Goal: Navigation & Orientation: Understand site structure

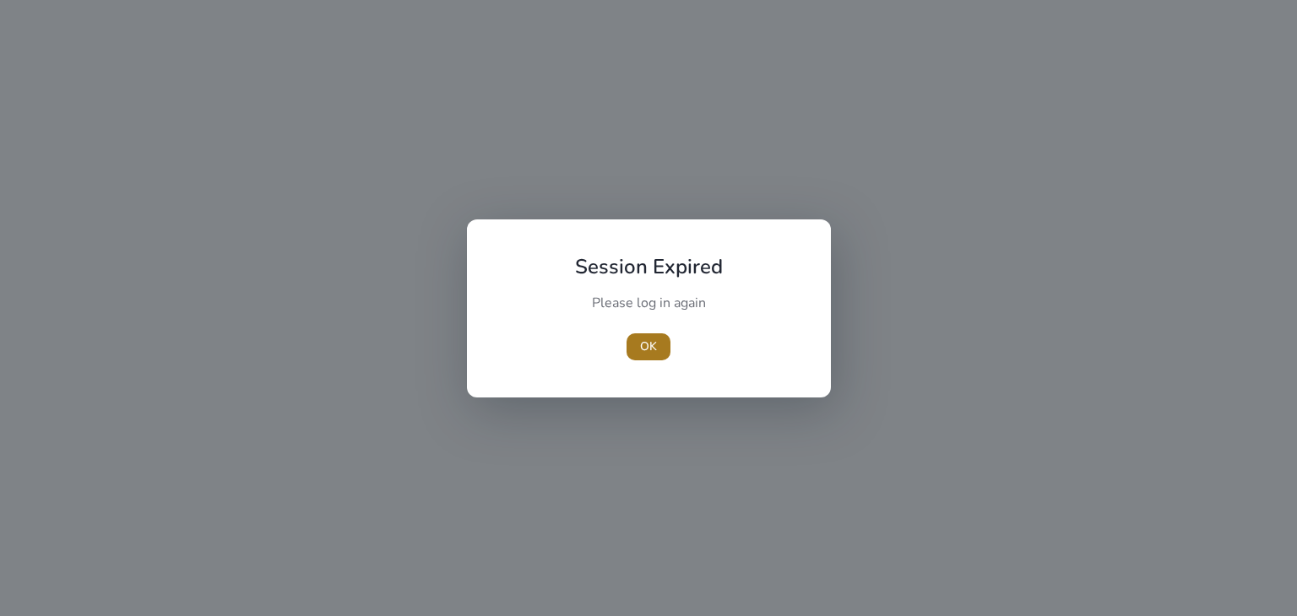
click at [659, 358] on span "button" at bounding box center [649, 347] width 44 height 41
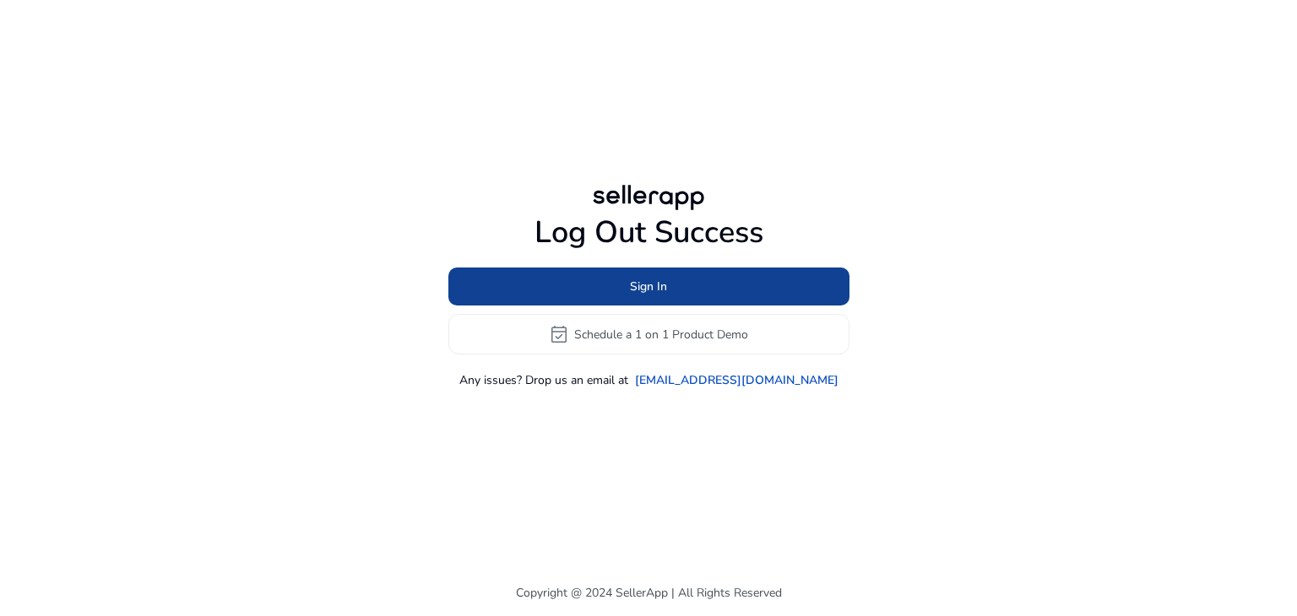
click at [586, 298] on span at bounding box center [648, 287] width 401 height 41
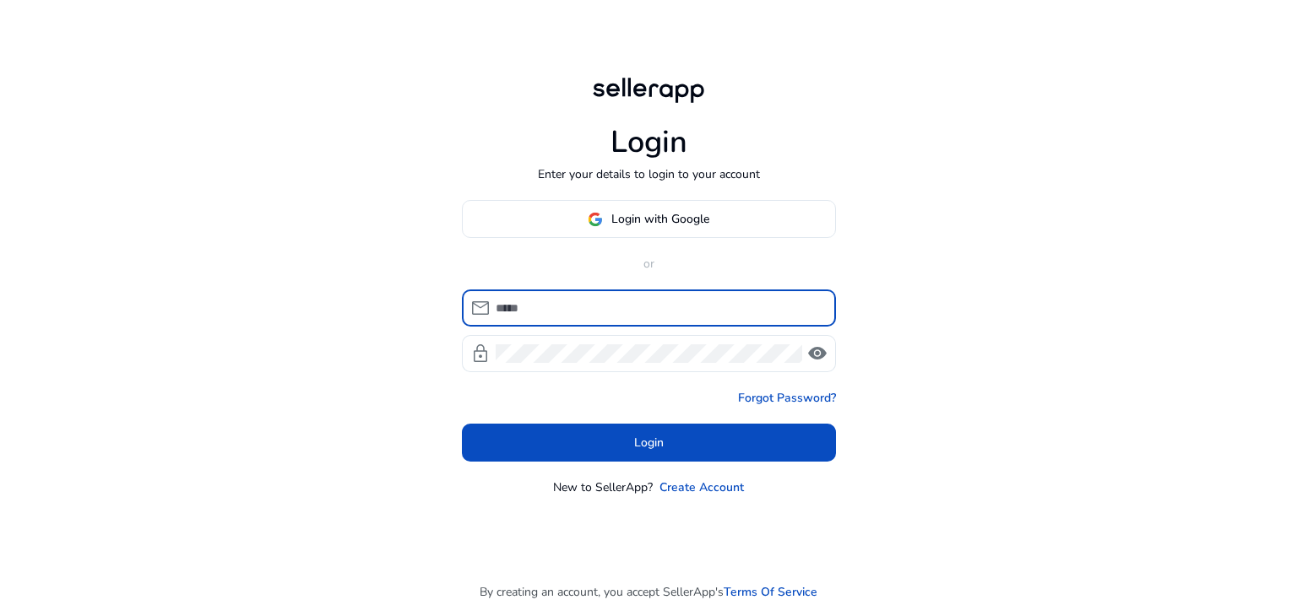
click at [561, 300] on input at bounding box center [659, 308] width 327 height 19
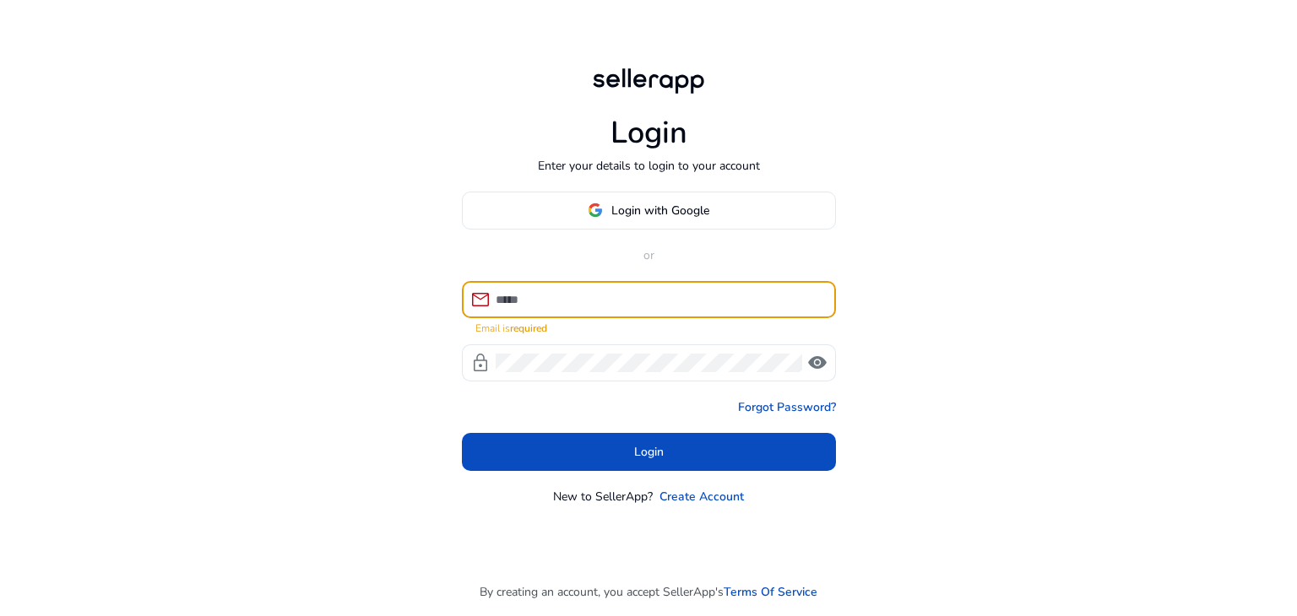
type input "**********"
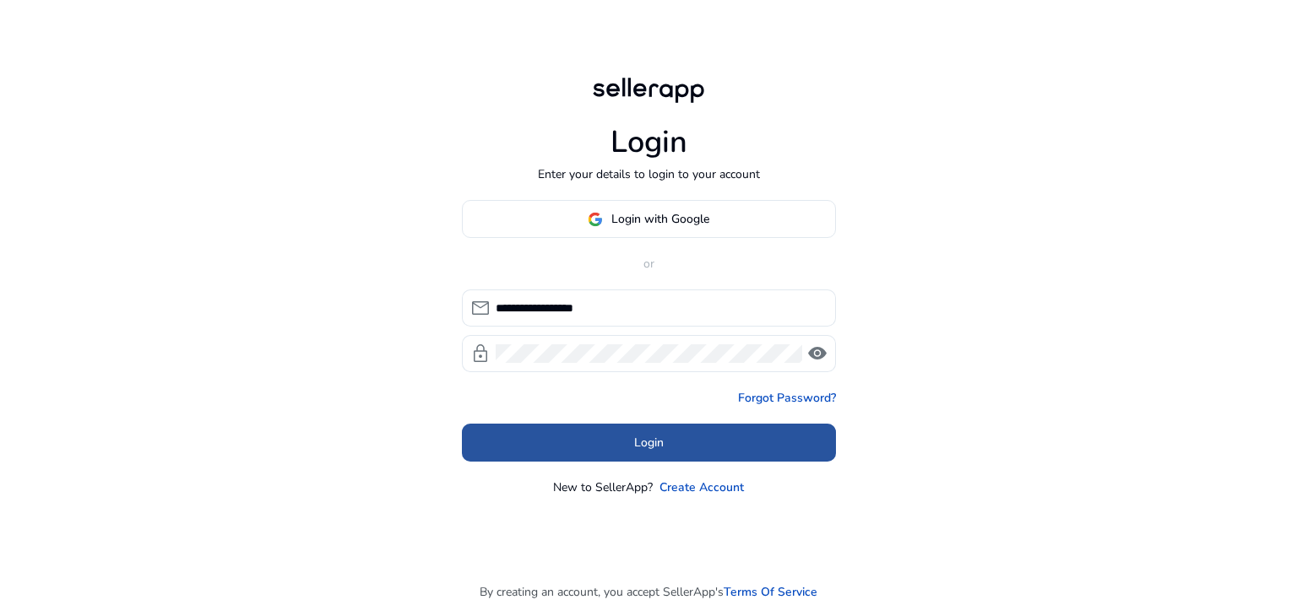
click at [554, 440] on span at bounding box center [649, 443] width 374 height 41
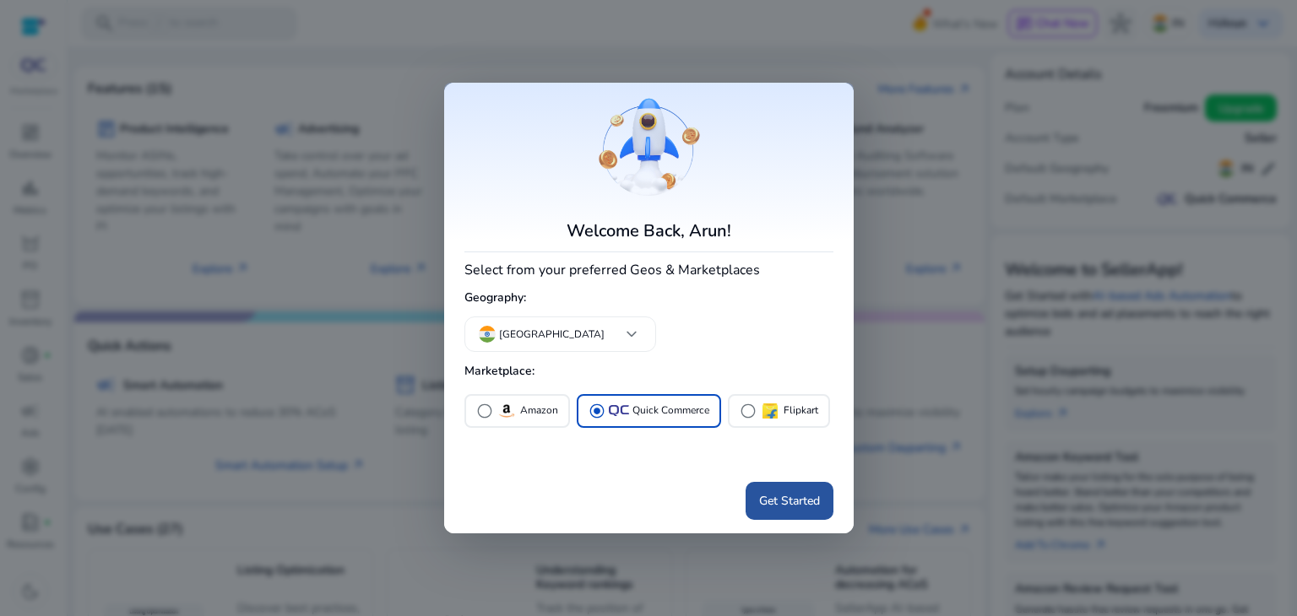
click at [787, 501] on span "Get Started" at bounding box center [789, 501] width 61 height 18
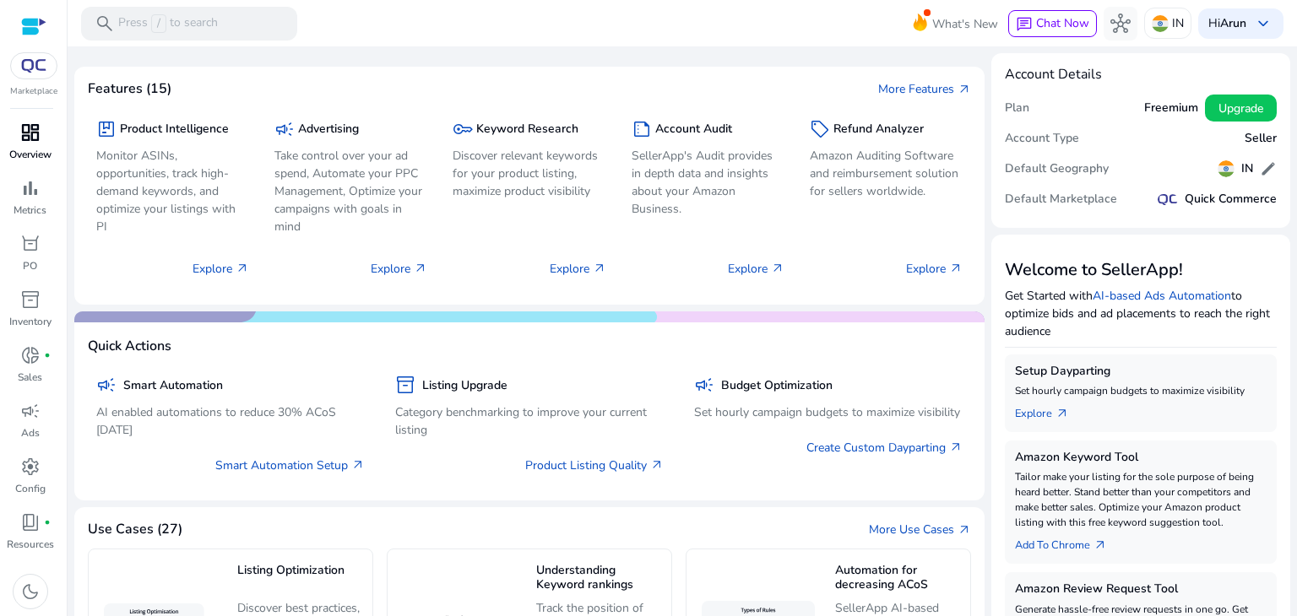
click at [23, 135] on span "dashboard" at bounding box center [30, 132] width 20 height 20
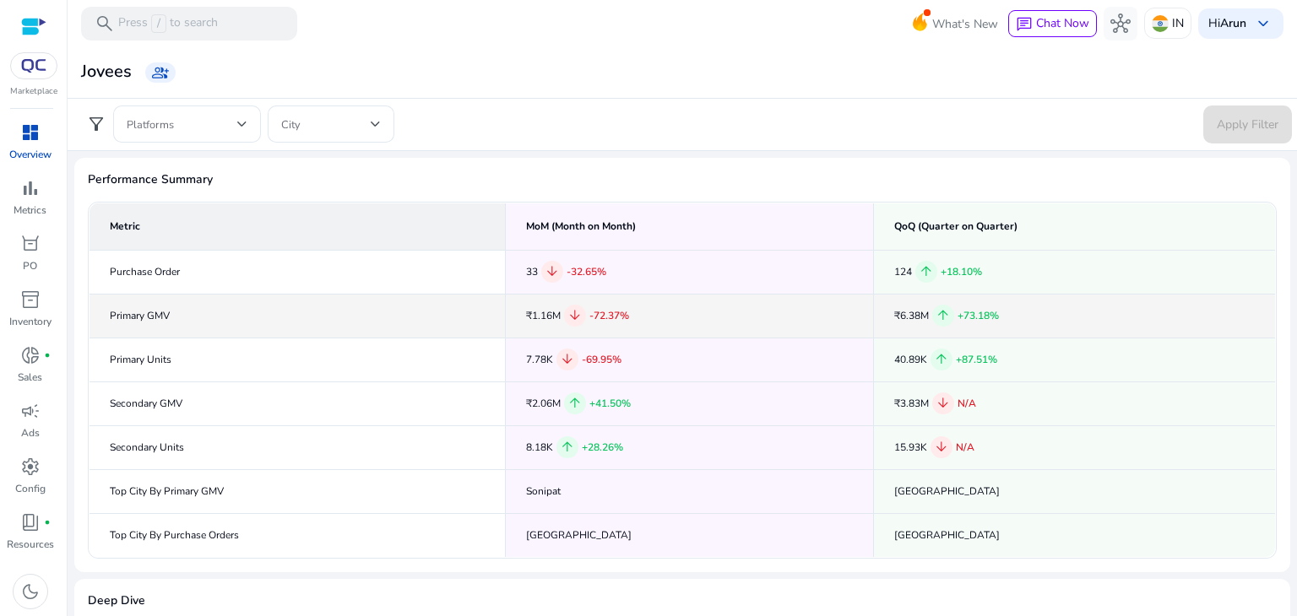
scroll to position [209, 0]
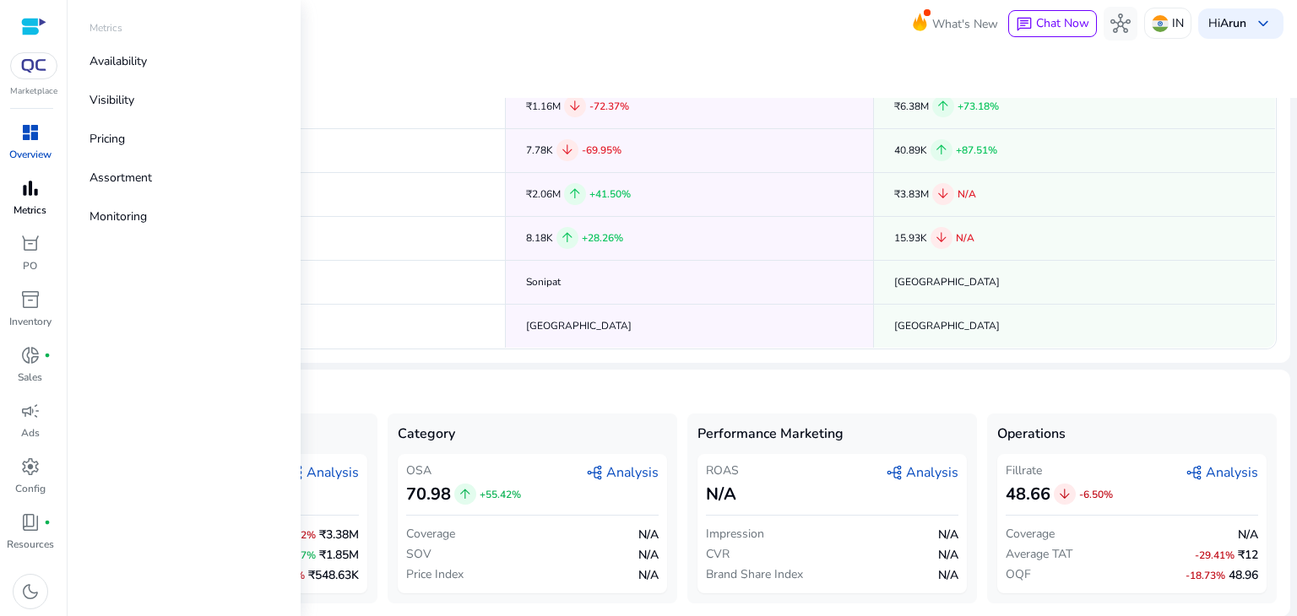
click at [23, 187] on span "bar_chart" at bounding box center [30, 188] width 20 height 20
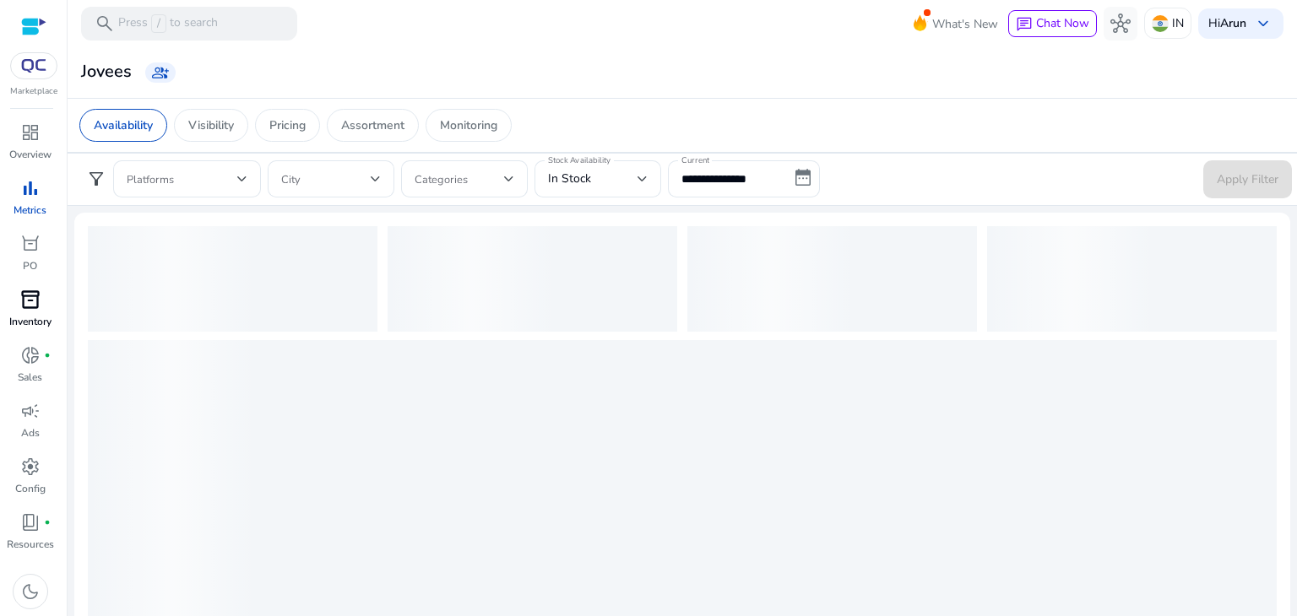
click at [22, 305] on span "inventory_2" at bounding box center [30, 300] width 20 height 20
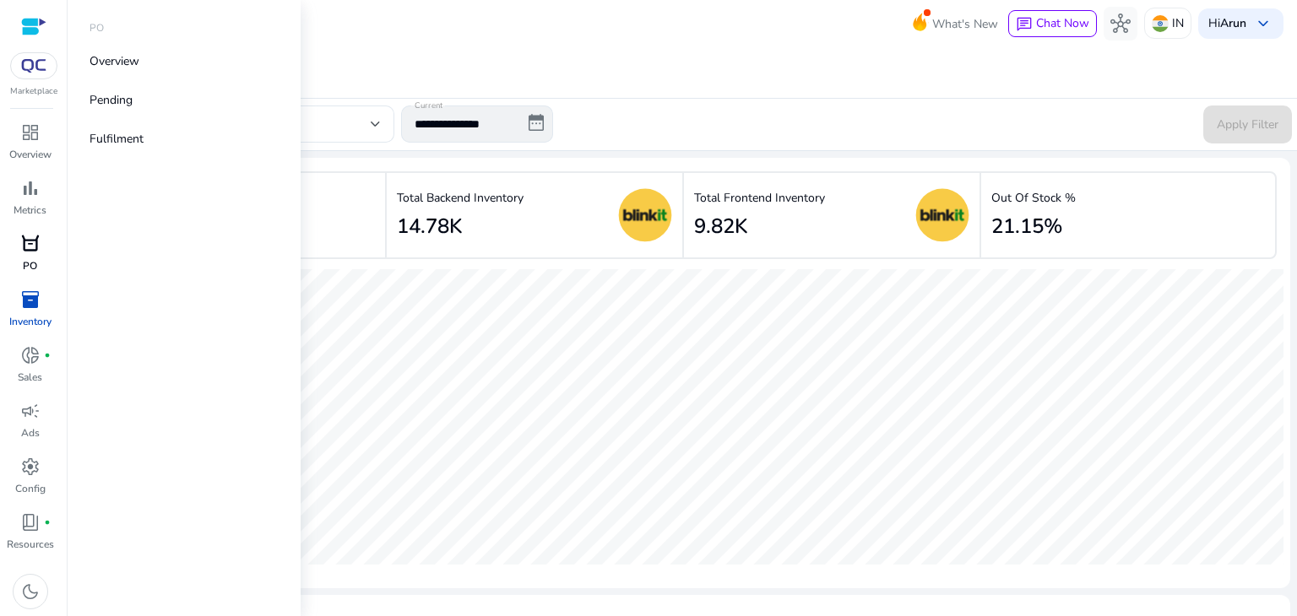
click at [29, 240] on span "orders" at bounding box center [30, 244] width 20 height 20
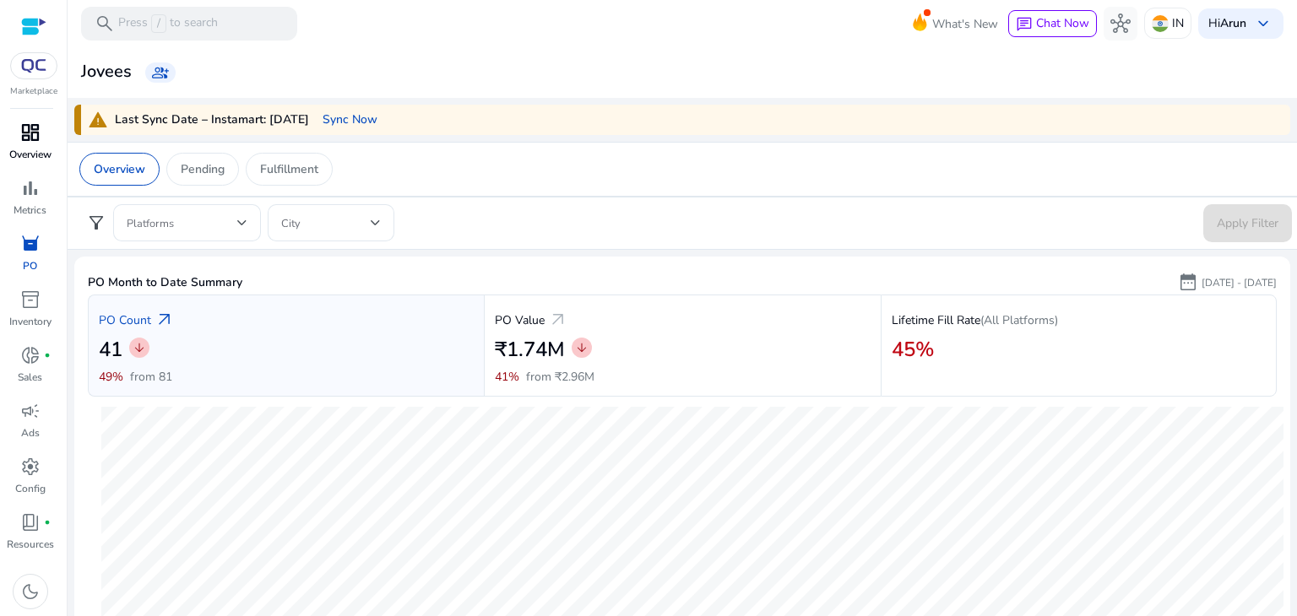
click at [27, 142] on span "dashboard" at bounding box center [30, 132] width 20 height 20
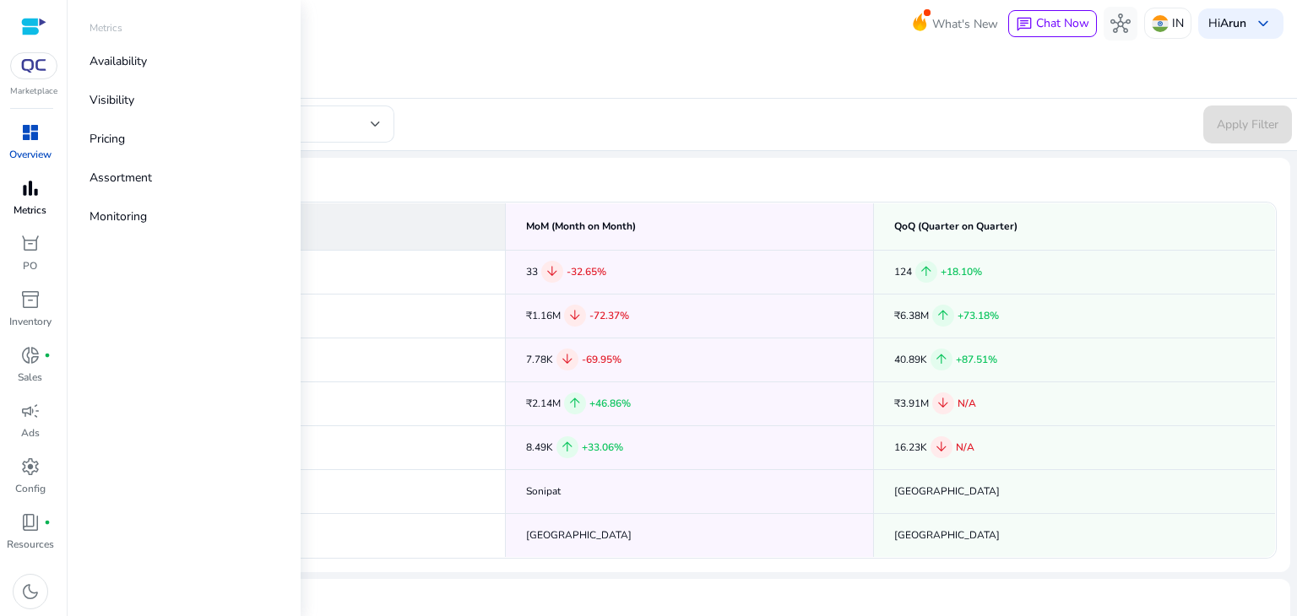
click at [27, 198] on span "bar_chart" at bounding box center [30, 188] width 20 height 20
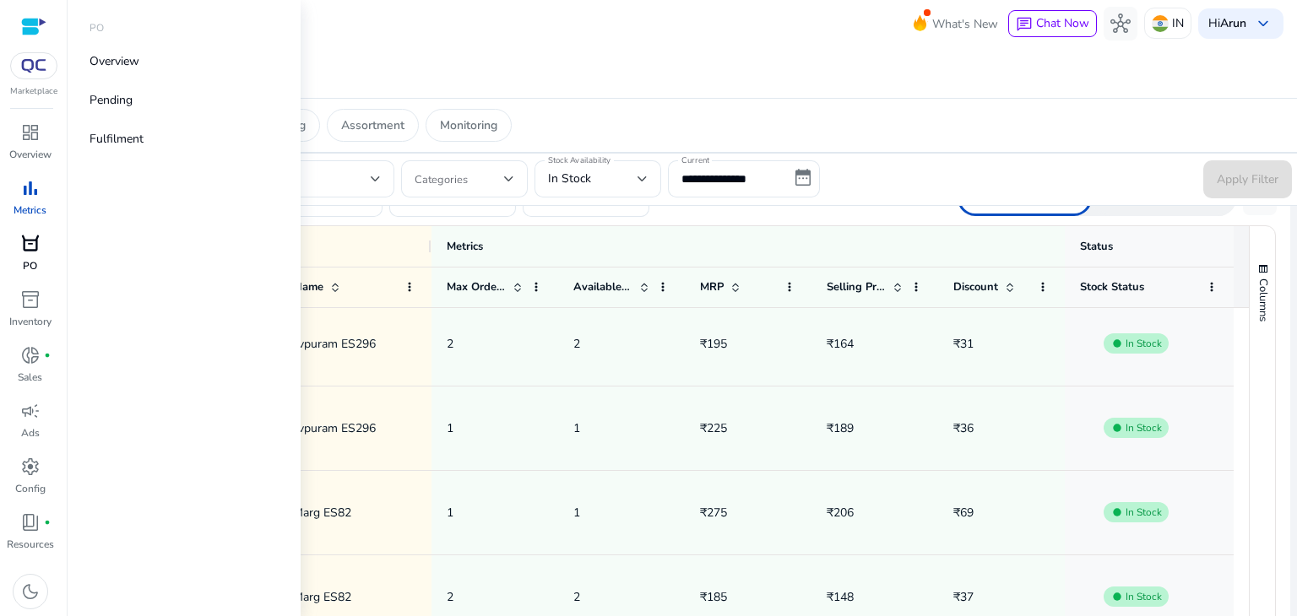
click at [25, 251] on span "orders" at bounding box center [30, 244] width 20 height 20
